Goal: Information Seeking & Learning: Find specific fact

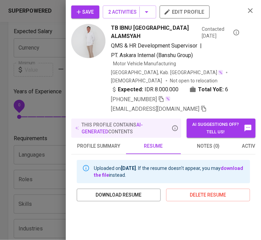
click at [247, 10] on icon "button" at bounding box center [250, 11] width 8 height 8
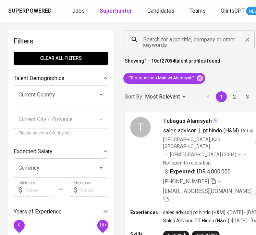
click at [212, 30] on div "Search for a job title, company or other keywords" at bounding box center [190, 39] width 130 height 19
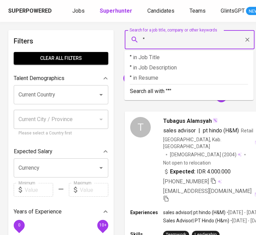
paste input "[PERSON_NAME]"
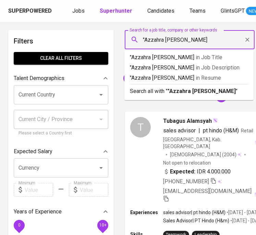
type input ""Azzahra [PERSON_NAME]""
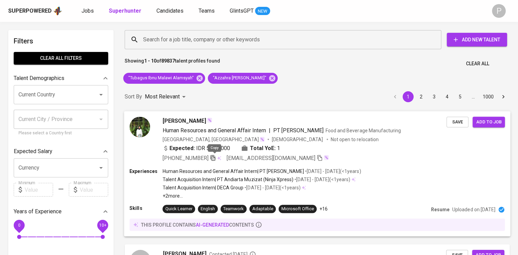
click at [214, 157] on icon "button" at bounding box center [213, 158] width 6 height 6
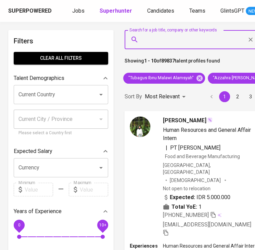
click at [183, 43] on input "Search for a job title, company or other keywords" at bounding box center [192, 39] width 103 height 13
paste input "[PERSON_NAME]"
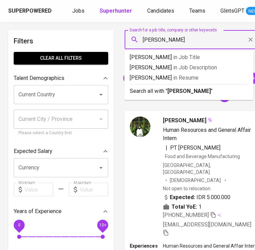
click at [143, 40] on input "[PERSON_NAME]" at bounding box center [192, 39] width 103 height 13
type input ""[PERSON_NAME]""
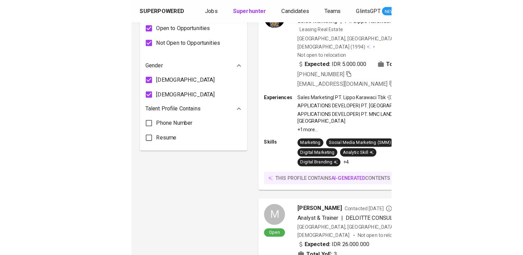
scroll to position [451, 0]
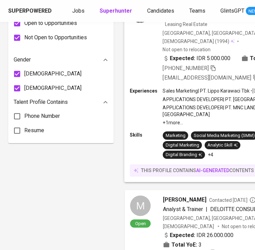
click at [232, 36] on div "[GEOGRAPHIC_DATA], Tangerang [DEMOGRAPHIC_DATA] (1994) Not open to relocation" at bounding box center [222, 40] width 119 height 23
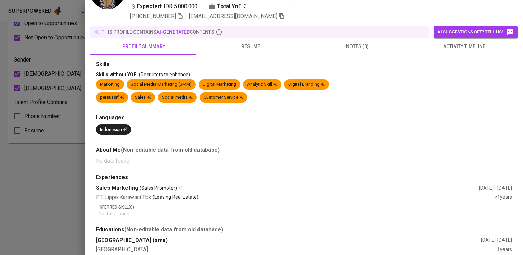
scroll to position [58, 0]
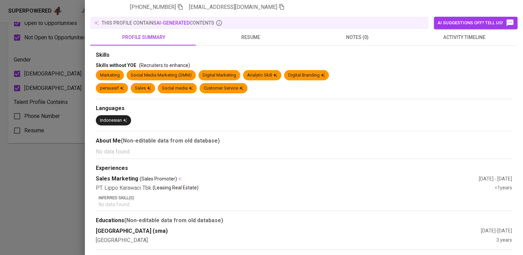
click at [246, 39] on span "resume" at bounding box center [250, 37] width 99 height 9
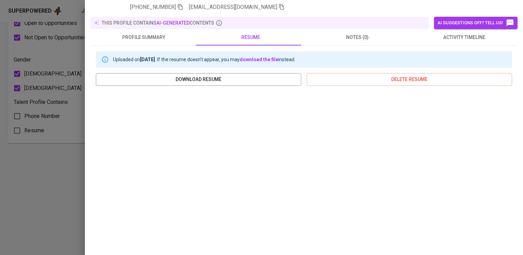
click at [62, 173] on div at bounding box center [261, 127] width 523 height 255
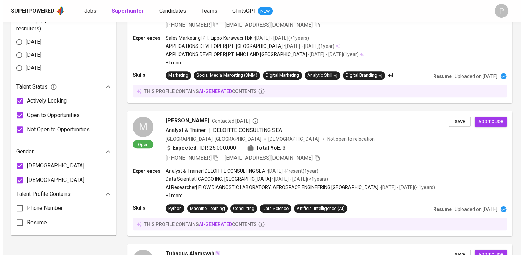
scroll to position [360, 0]
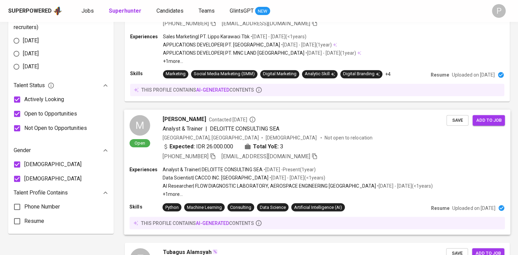
click at [260, 143] on div "Expected: IDR 26.000.000 Total YoE: 3" at bounding box center [305, 147] width 284 height 10
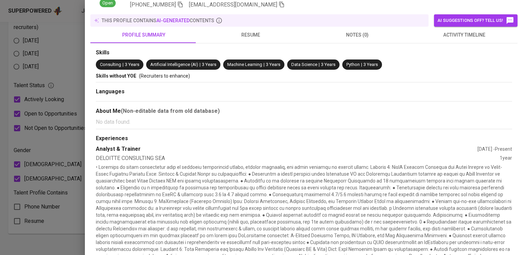
scroll to position [36, 0]
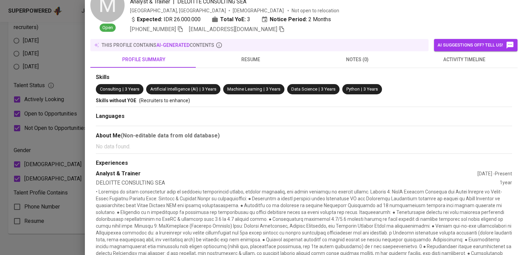
click at [251, 58] on span "resume" at bounding box center [250, 59] width 99 height 9
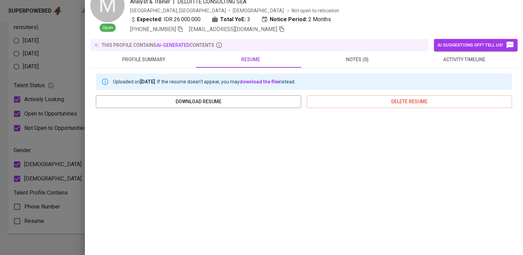
scroll to position [109, 0]
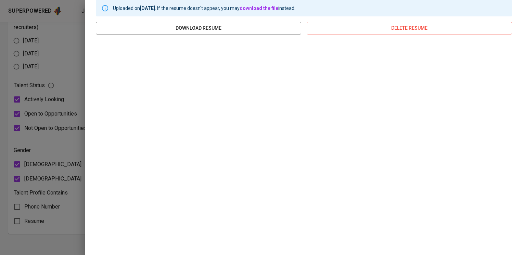
drag, startPoint x: 508, startPoint y: 65, endPoint x: 507, endPoint y: 70, distance: 4.8
click at [260, 70] on div "Uploaded on [DATE] . If the resume doesn't appear, you may download the file in…" at bounding box center [303, 120] width 427 height 251
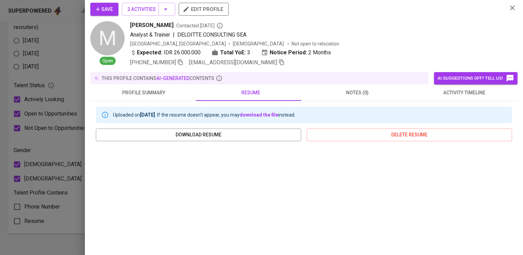
scroll to position [0, 0]
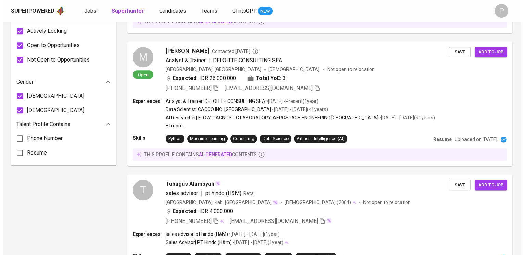
scroll to position [427, 0]
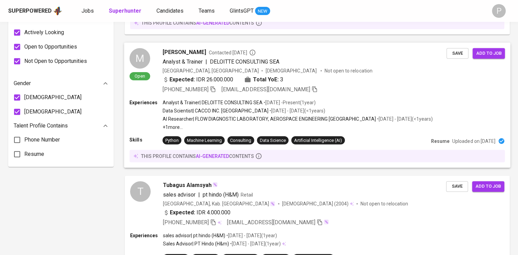
click at [346, 62] on div "Analyst & Trainer | DELOITTE CONSULTING SEA" at bounding box center [305, 61] width 284 height 8
